Goal: Task Accomplishment & Management: Complete application form

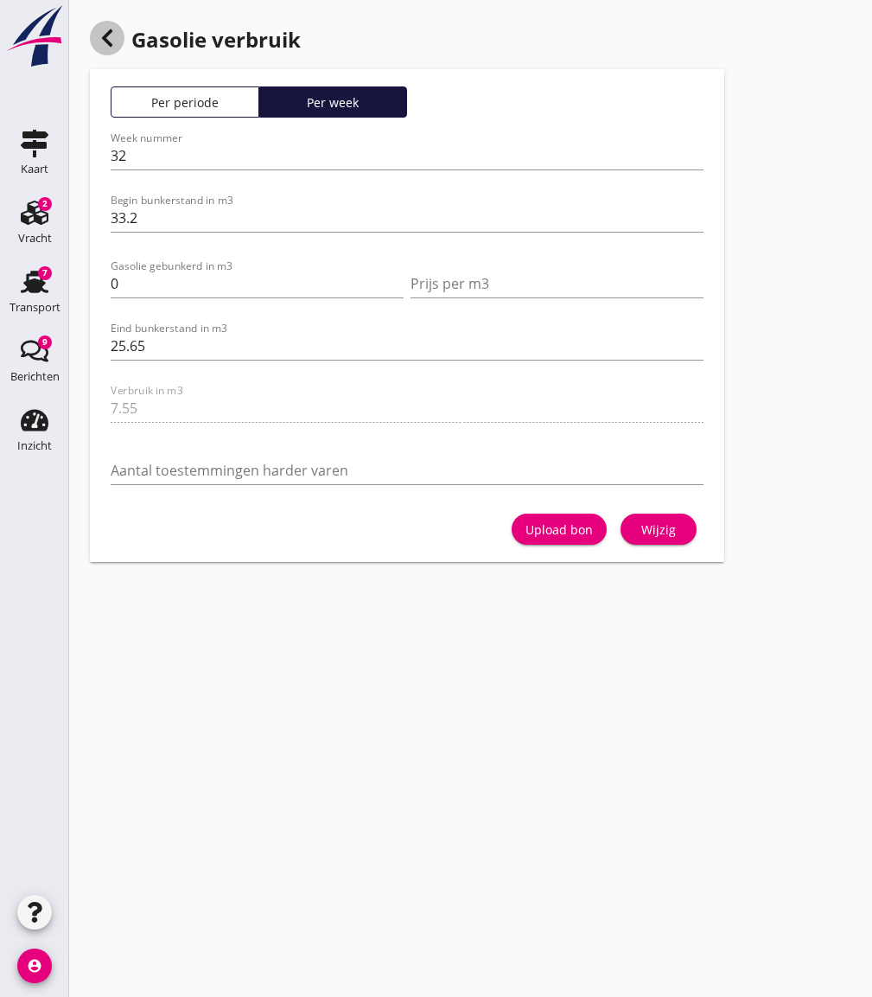
click at [108, 34] on use at bounding box center [107, 37] width 10 height 17
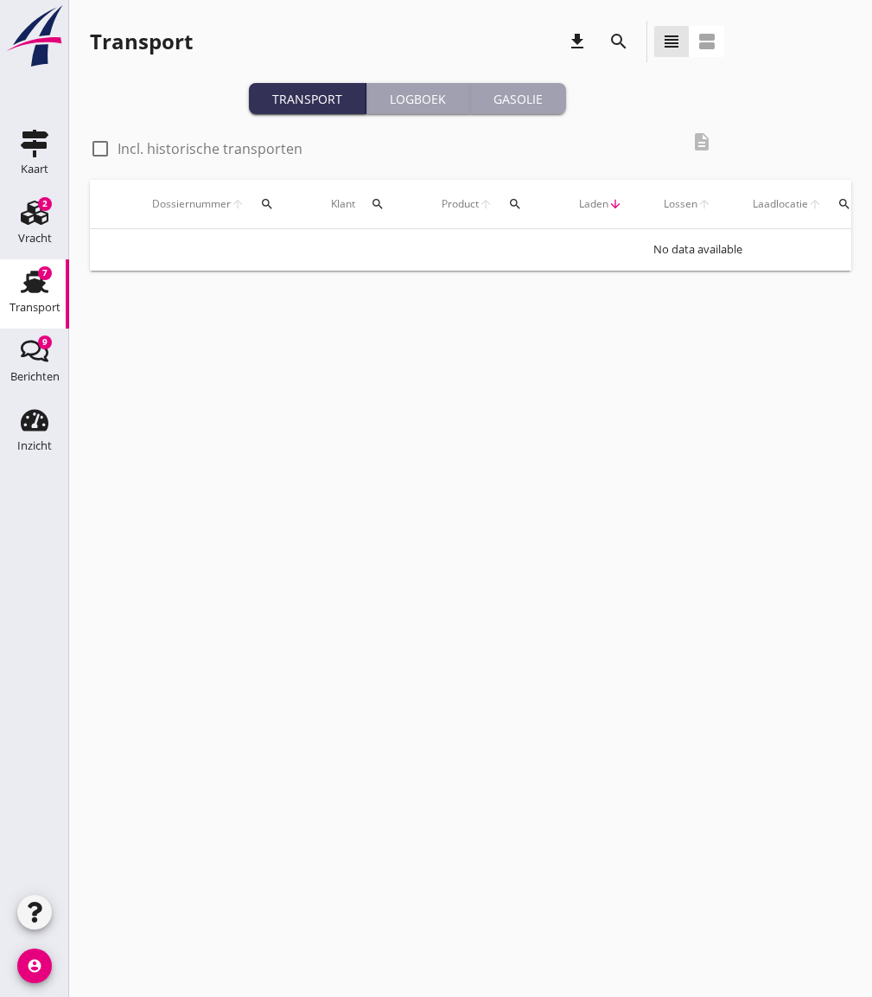
click at [505, 96] on div "Gasolie" at bounding box center [518, 99] width 82 height 18
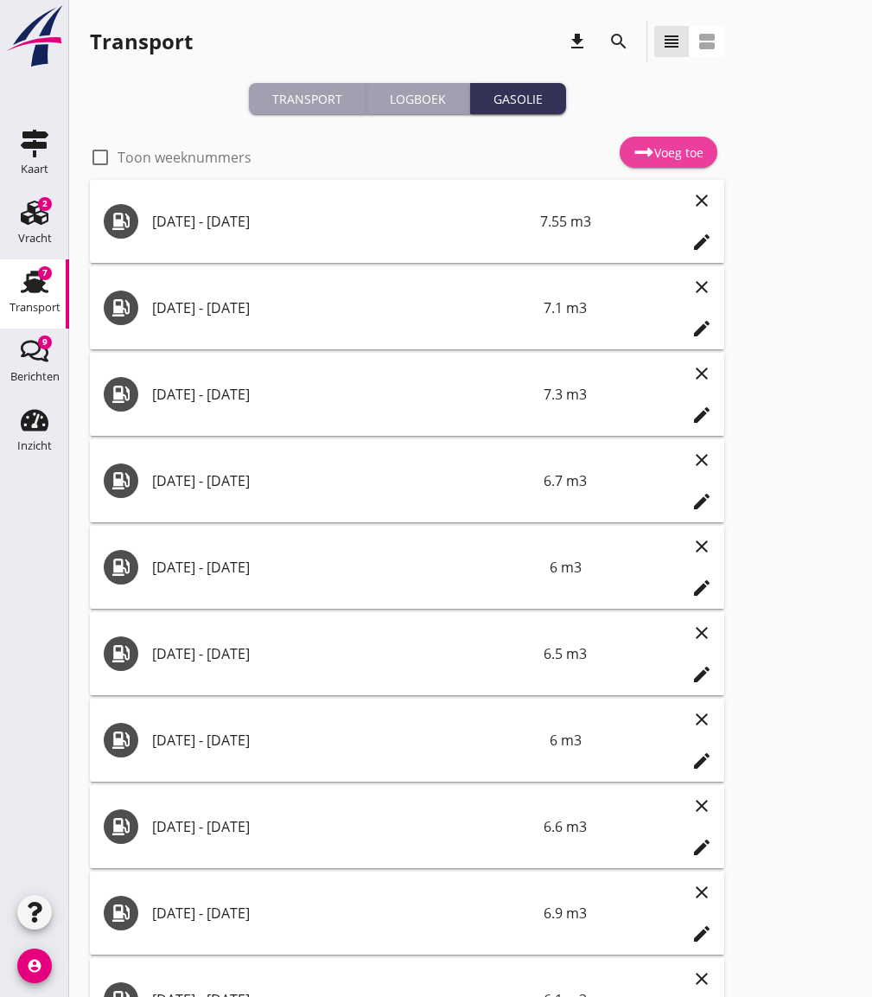
click at [643, 151] on use at bounding box center [644, 152] width 18 height 9
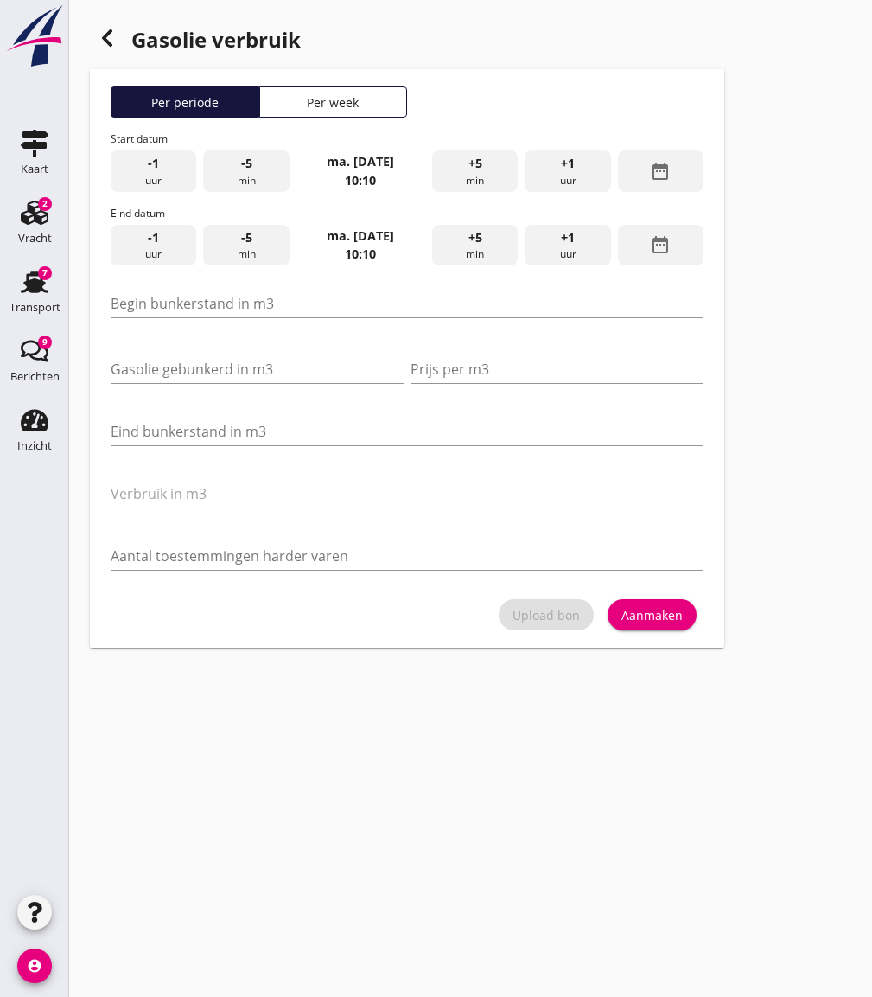
click at [385, 99] on div "Per week" at bounding box center [333, 102] width 133 height 18
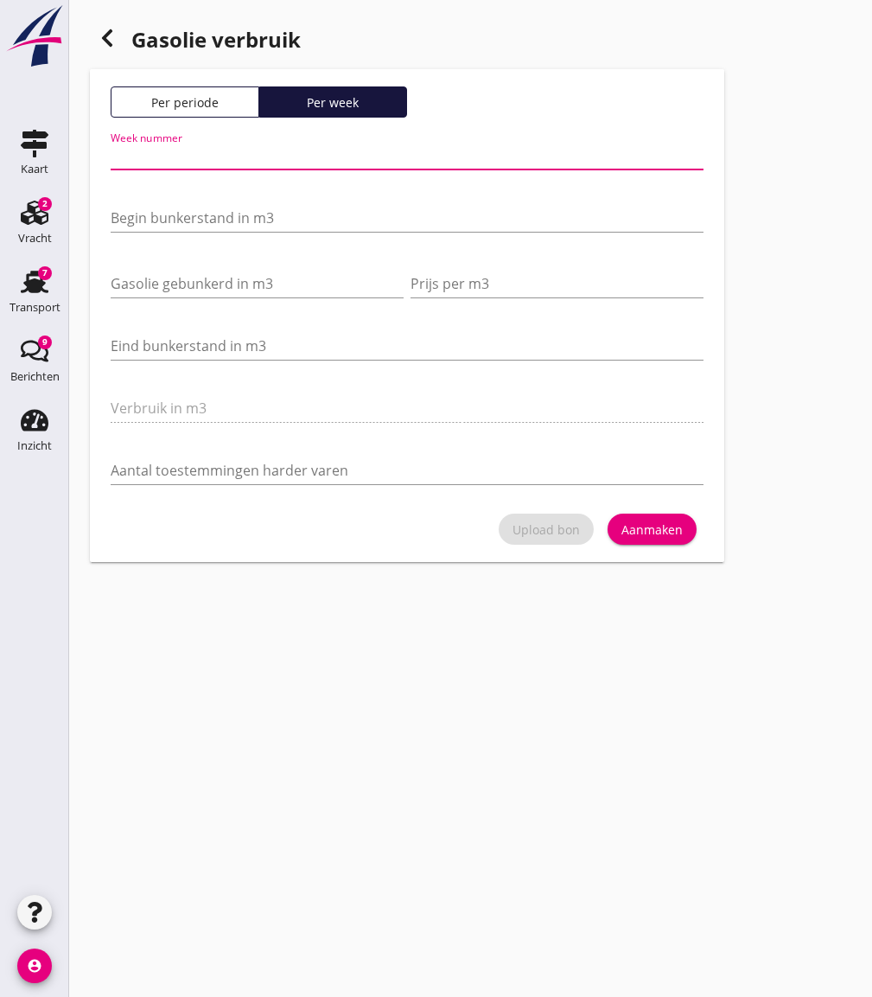
click at [292, 163] on input "Week nummer" at bounding box center [407, 156] width 593 height 28
type input "4"
type input "33"
click at [163, 222] on input "Begin bunkerstand in m3" at bounding box center [407, 218] width 593 height 28
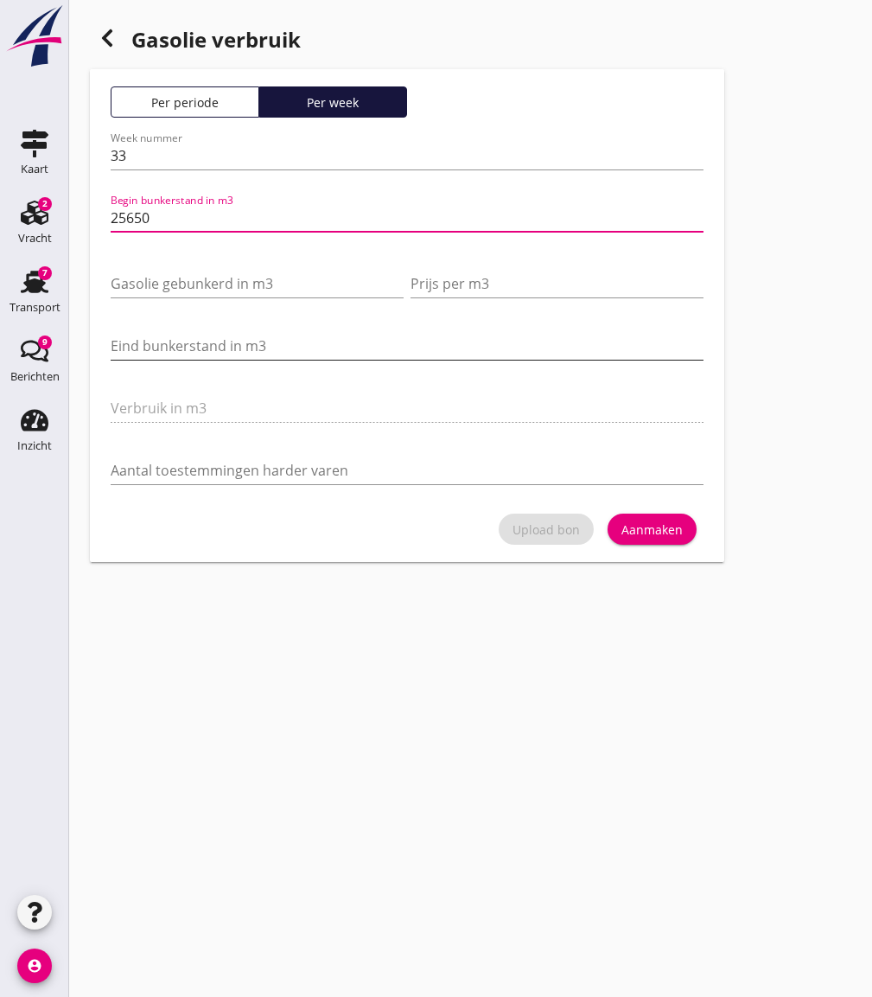
type input "25650"
click at [163, 336] on input "Eind bunkerstand in m3" at bounding box center [407, 346] width 593 height 28
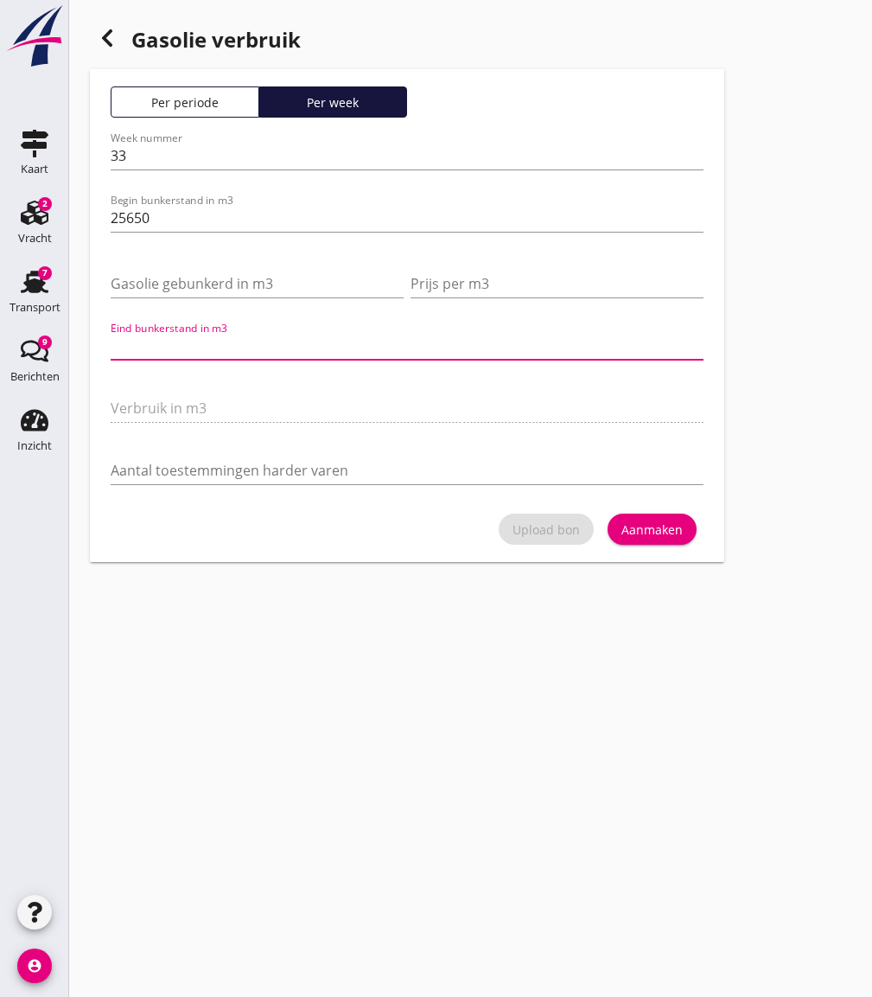
type input "25649"
type input "1"
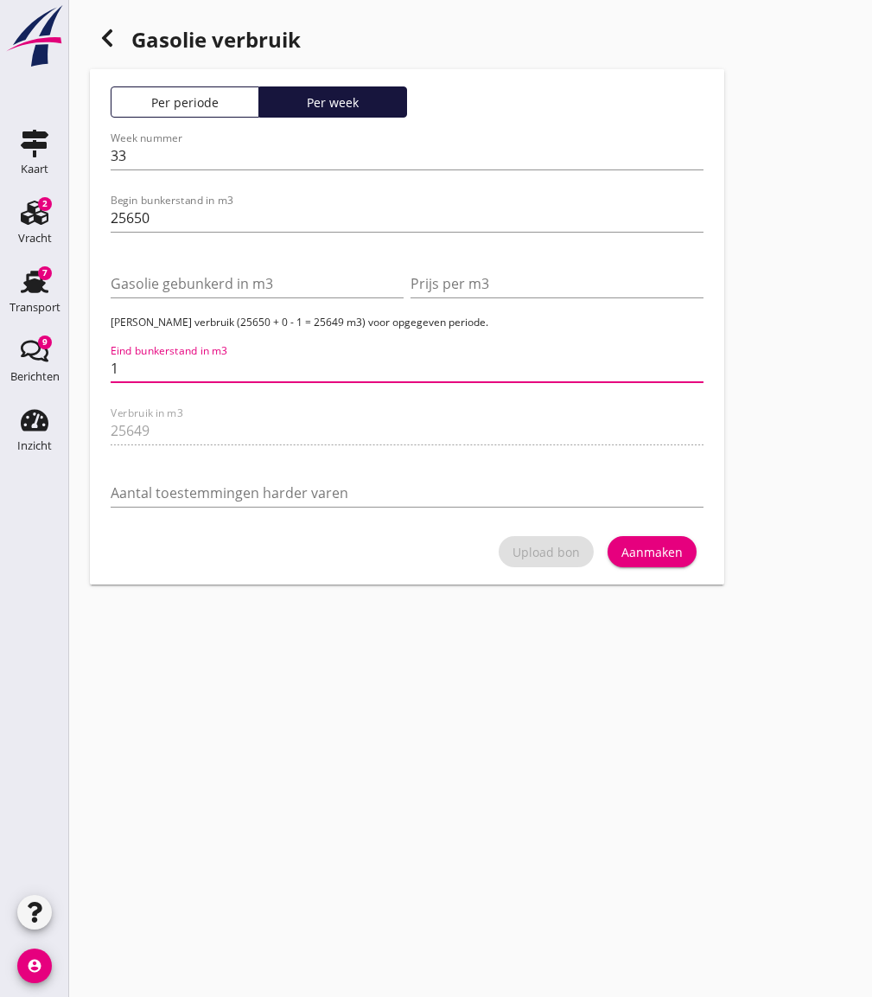
type input "25632"
type input "18"
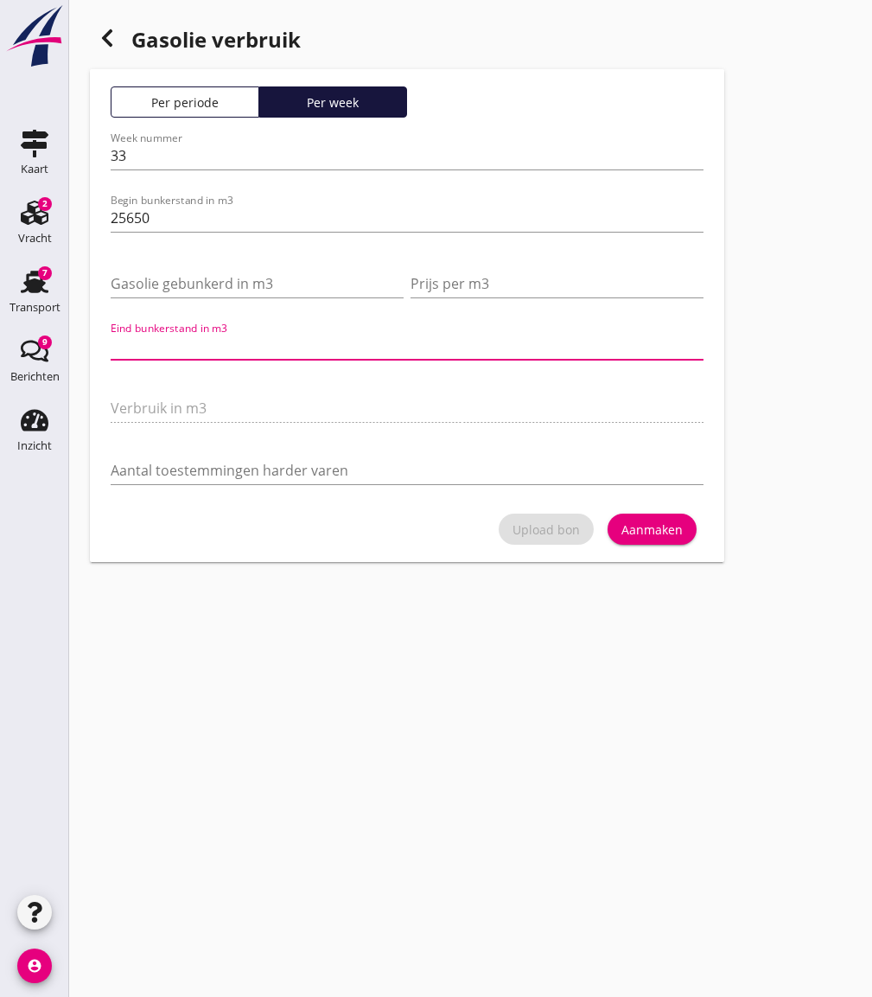
type input "25631.4"
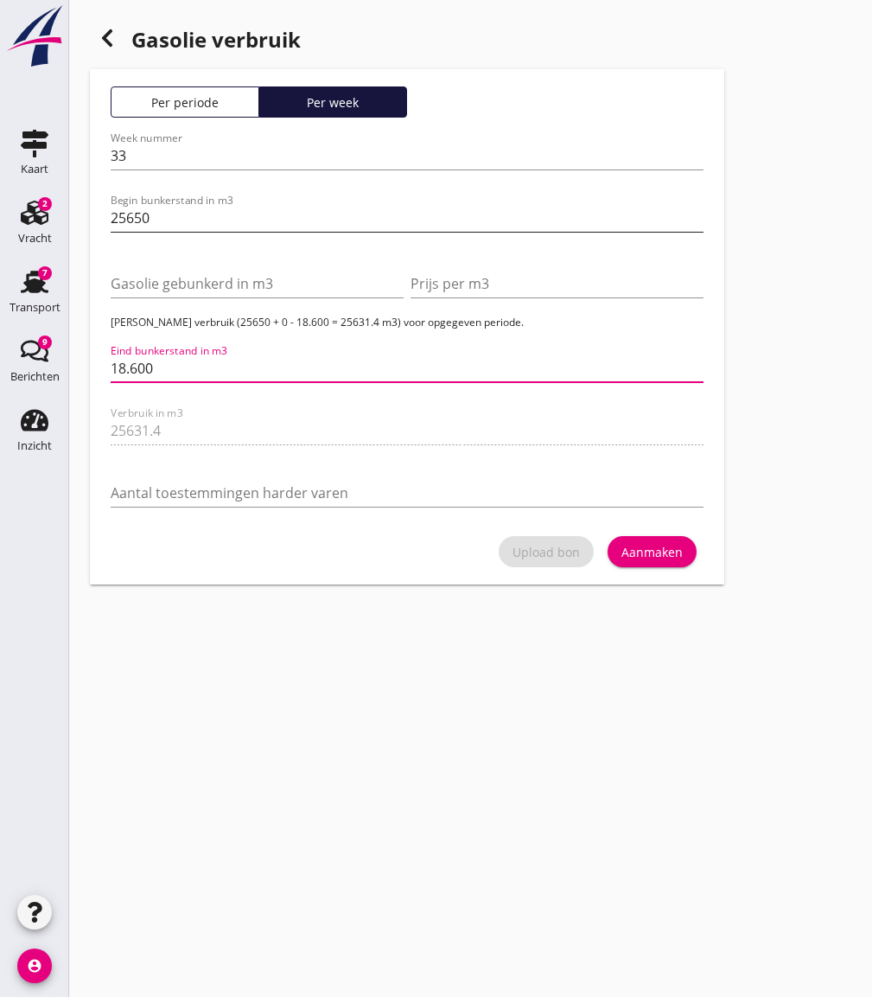
type input "18.600"
click at [197, 222] on input "25650" at bounding box center [407, 218] width 593 height 28
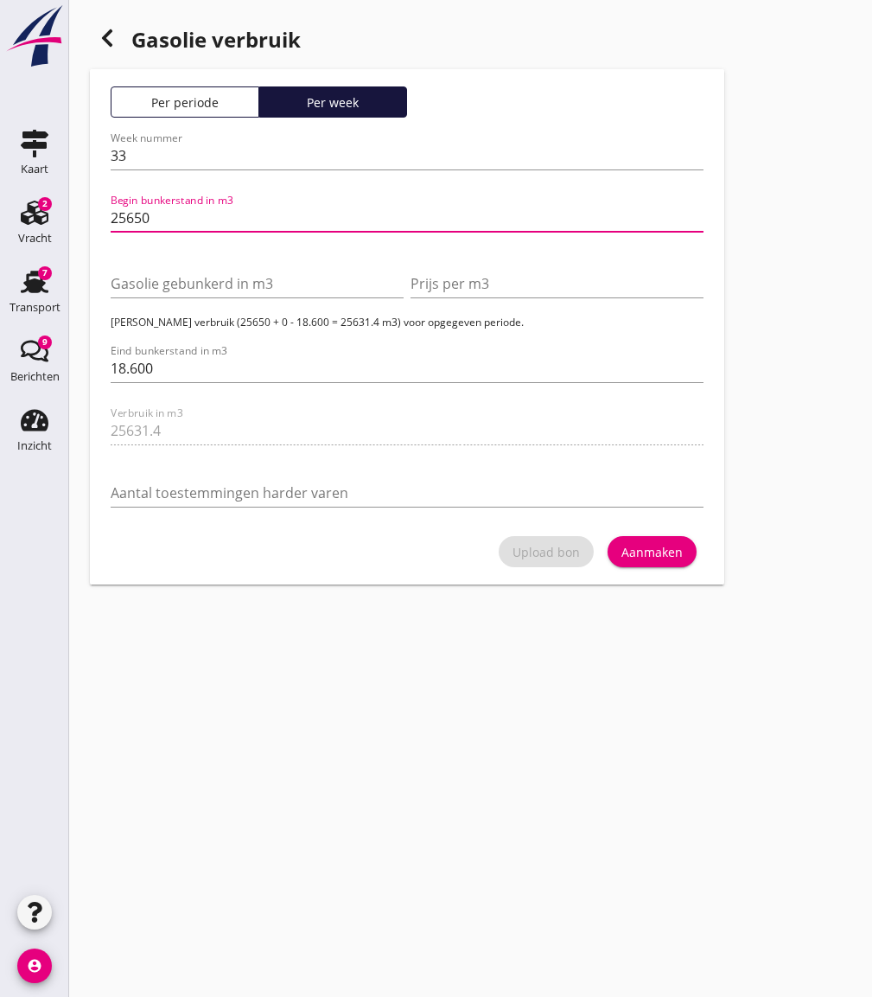
type input "7.05"
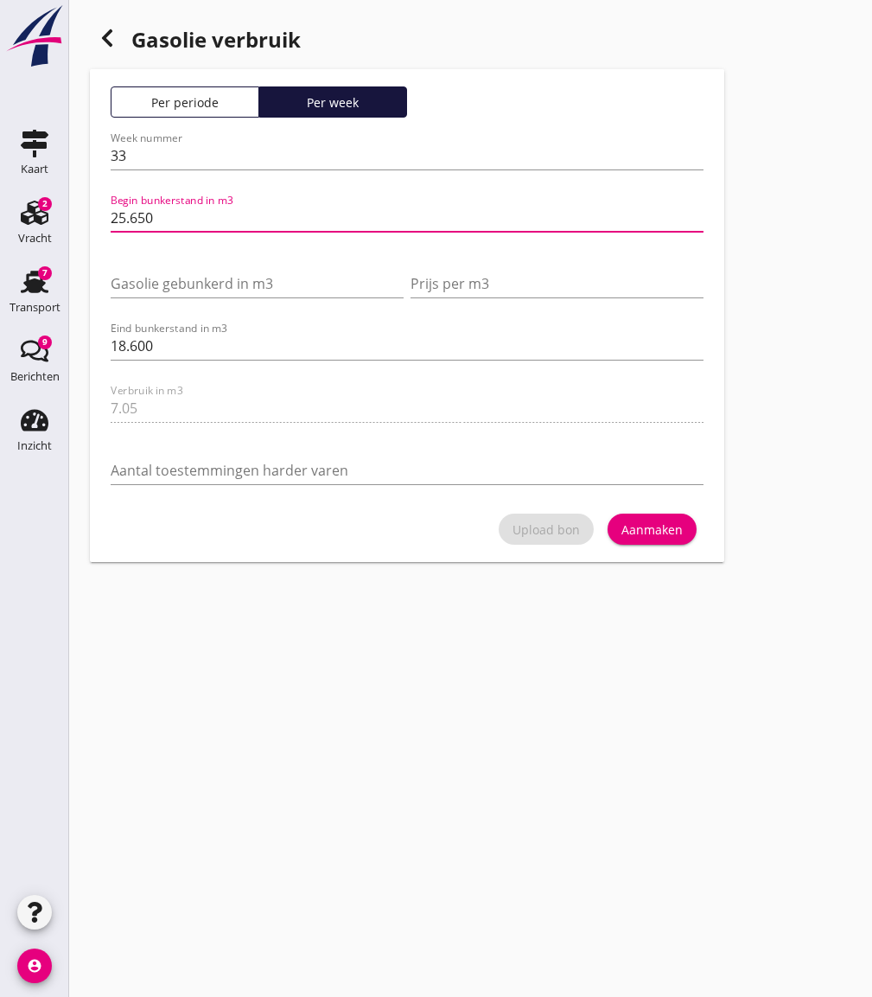
type input "25.650"
click at [659, 533] on div "Aanmaken" at bounding box center [652, 529] width 61 height 18
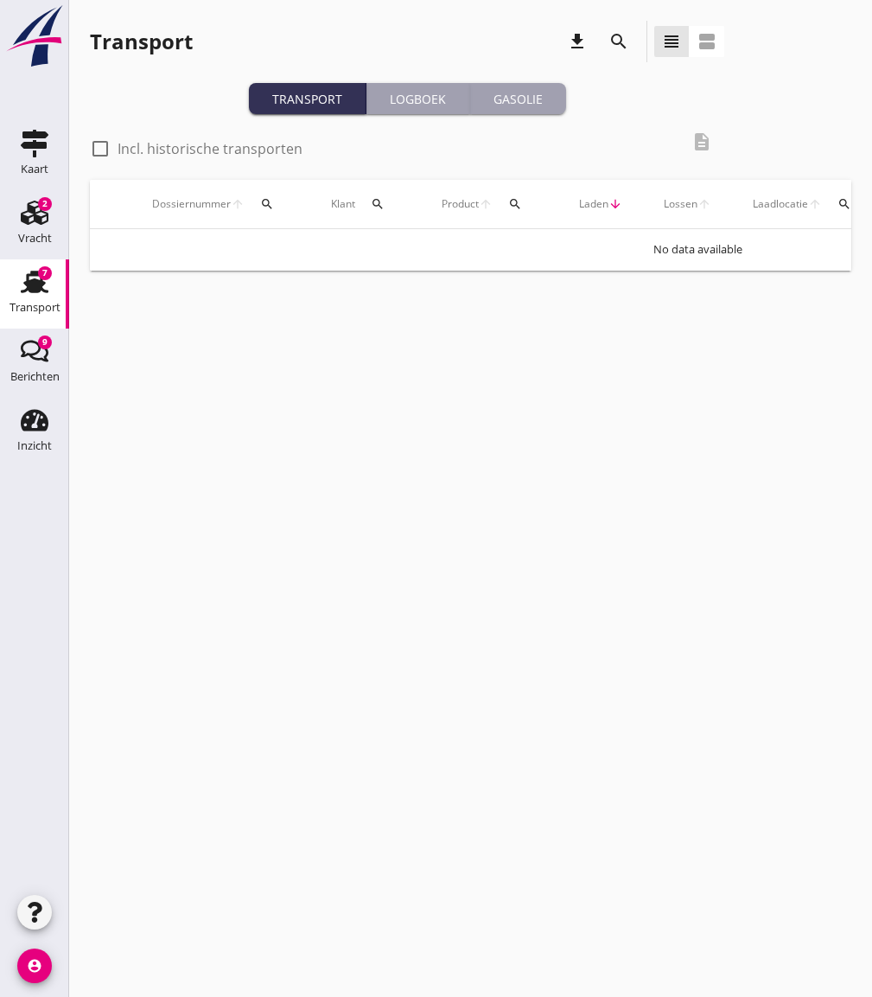
click at [512, 93] on div "Gasolie" at bounding box center [518, 99] width 82 height 18
